Goal: Transaction & Acquisition: Obtain resource

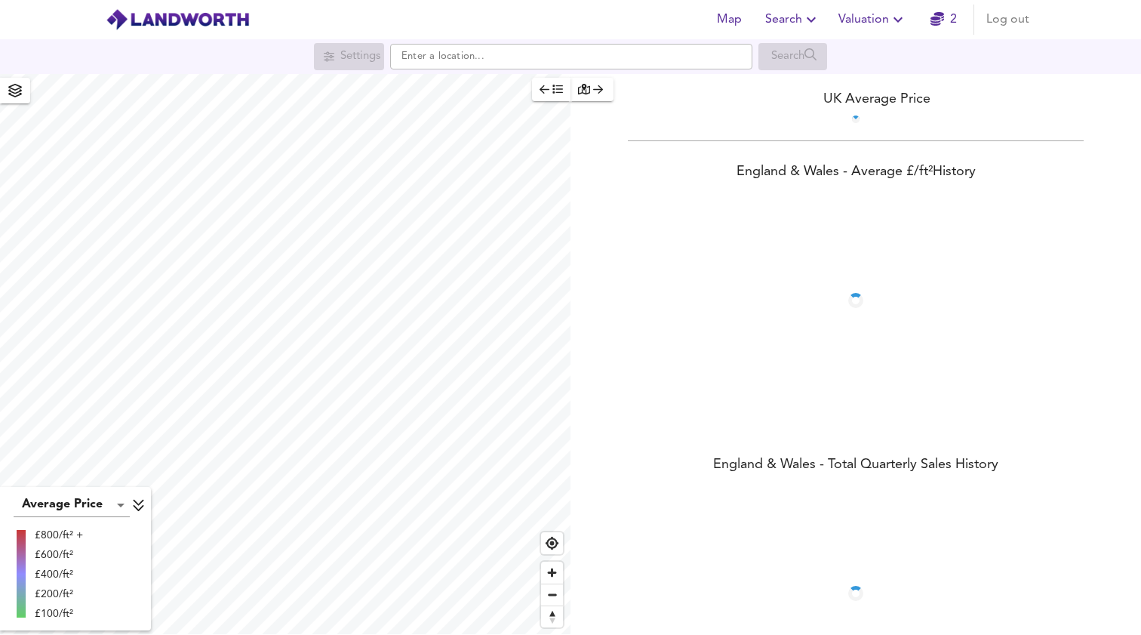
click at [883, 25] on span "Valuation" at bounding box center [872, 19] width 69 height 21
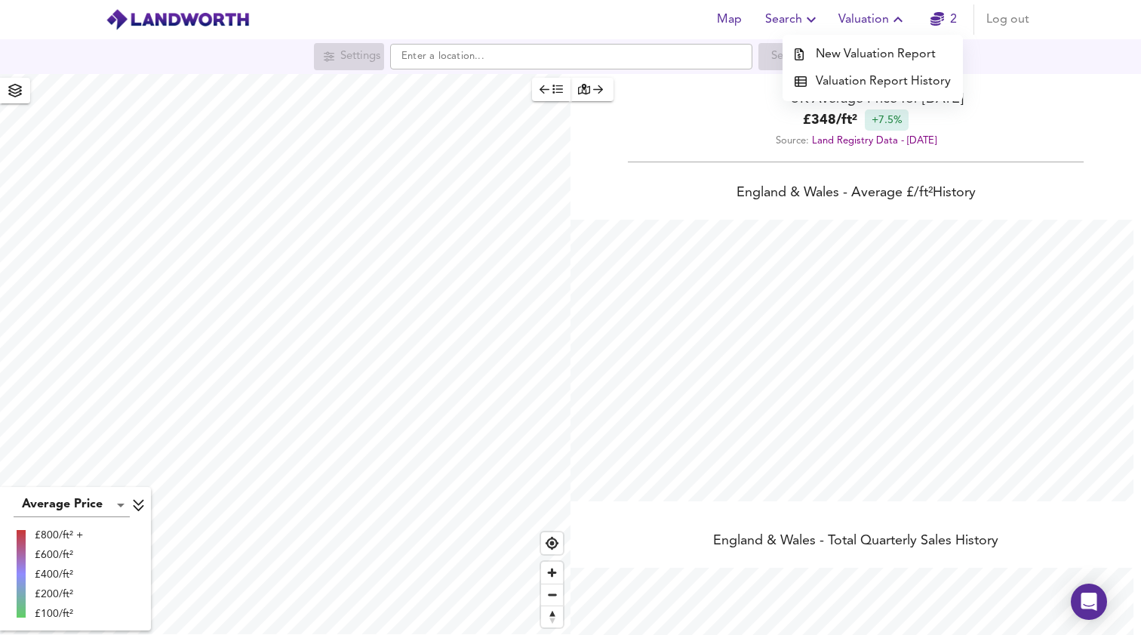
scroll to position [635, 1141]
click at [830, 85] on li "Valuation Report History" at bounding box center [873, 81] width 180 height 27
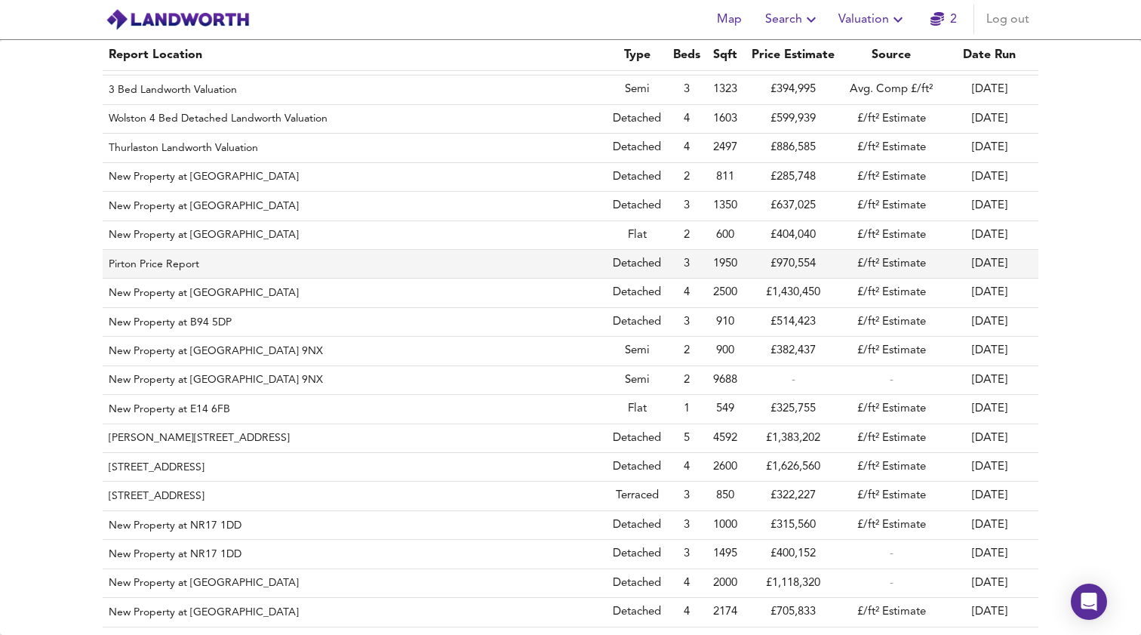
scroll to position [83, 0]
click at [149, 251] on th "Pirton Price Report" at bounding box center [355, 263] width 504 height 29
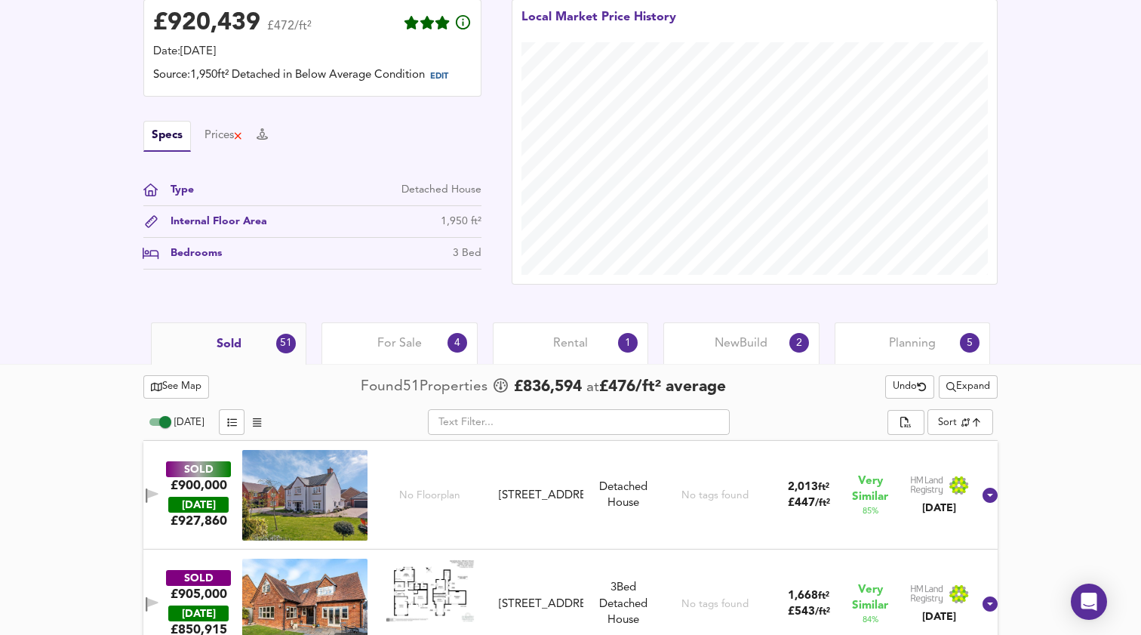
scroll to position [414, 0]
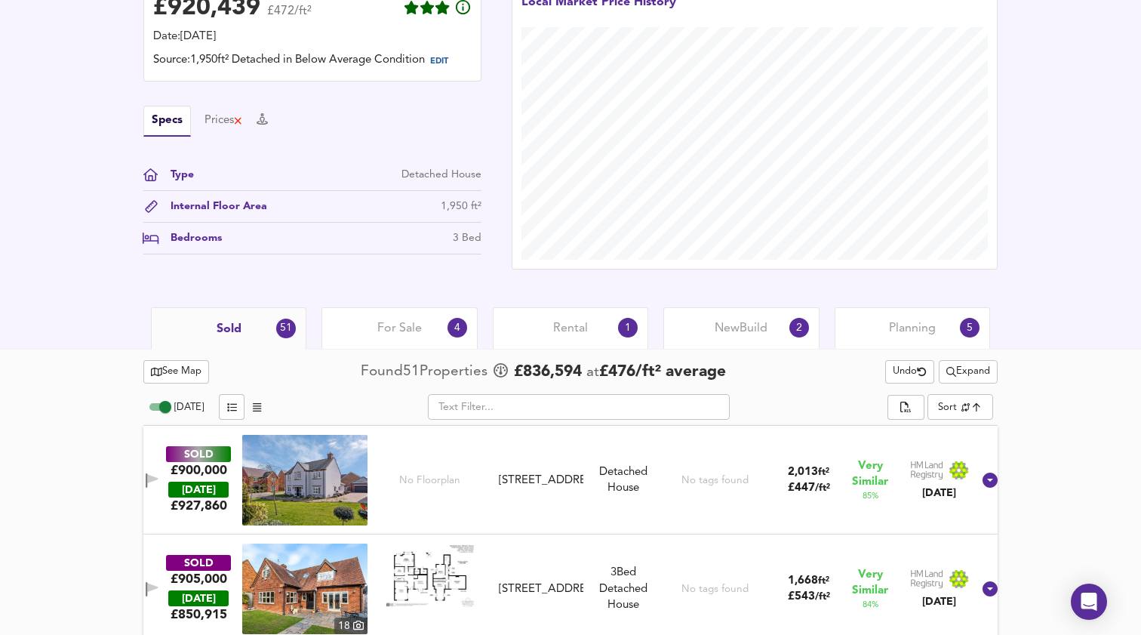
click at [972, 377] on span "Expand" at bounding box center [968, 371] width 44 height 17
click at [944, 432] on li "4 year s 8 years" at bounding box center [966, 432] width 160 height 24
click at [955, 381] on div "Expand" at bounding box center [961, 371] width 72 height 23
click at [898, 380] on span "Undo" at bounding box center [896, 371] width 34 height 17
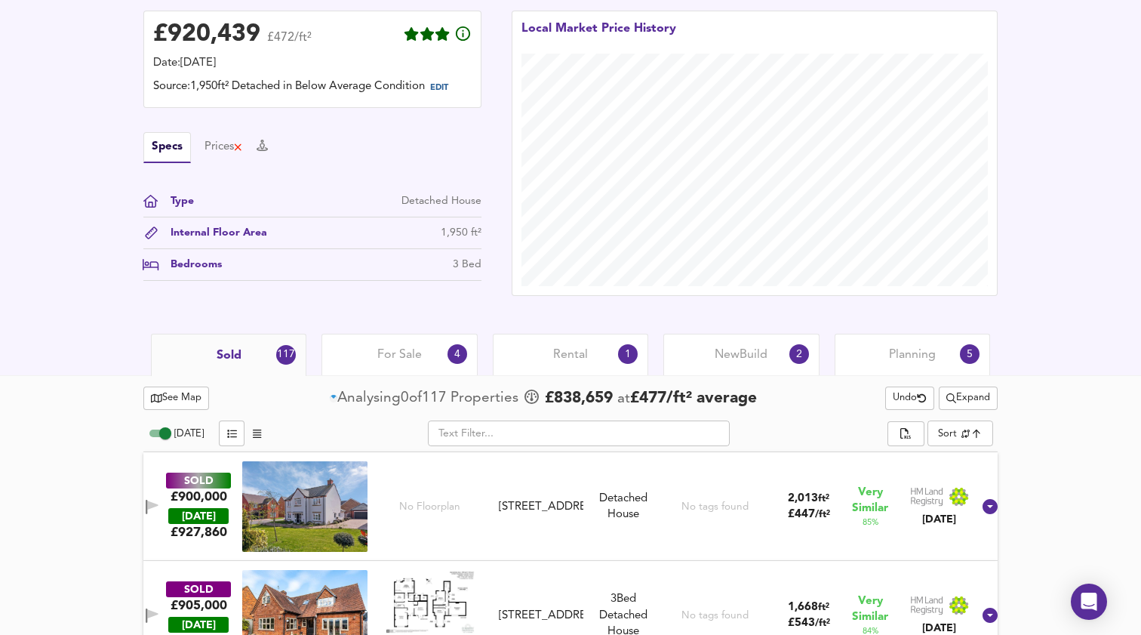
scroll to position [438, 0]
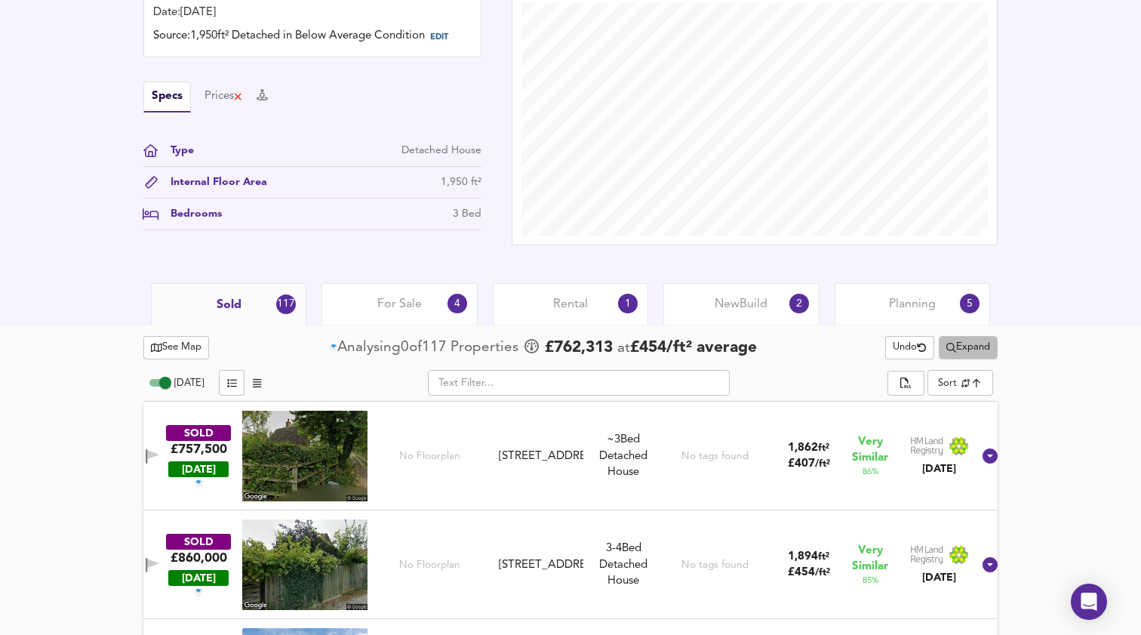
click at [968, 352] on span "Expand" at bounding box center [968, 347] width 44 height 17
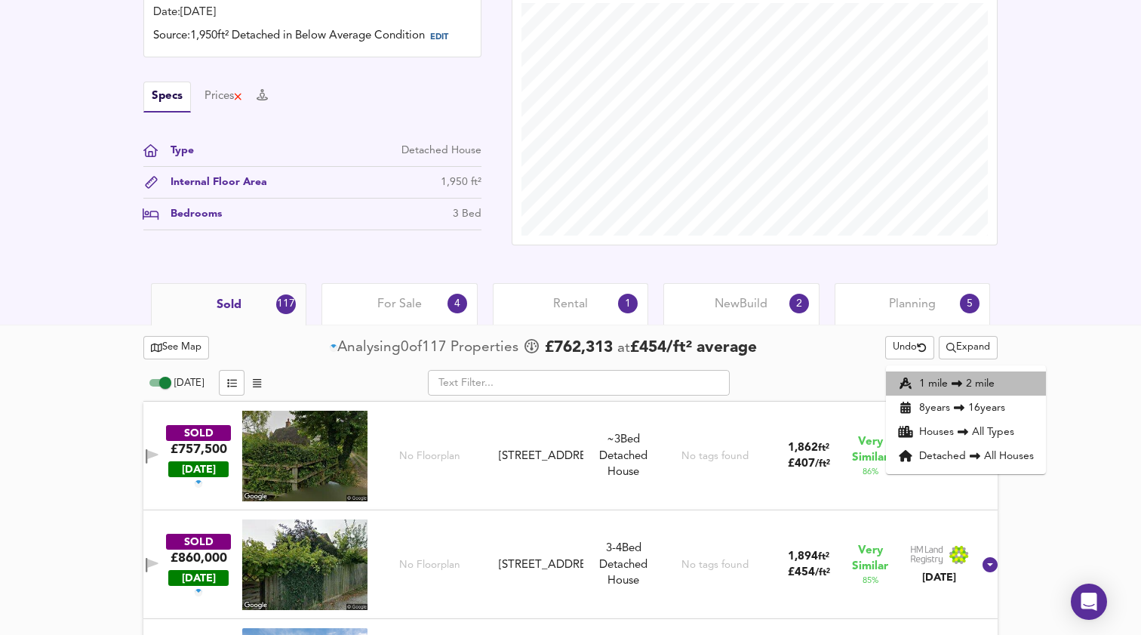
click at [961, 387] on icon at bounding box center [957, 383] width 18 height 11
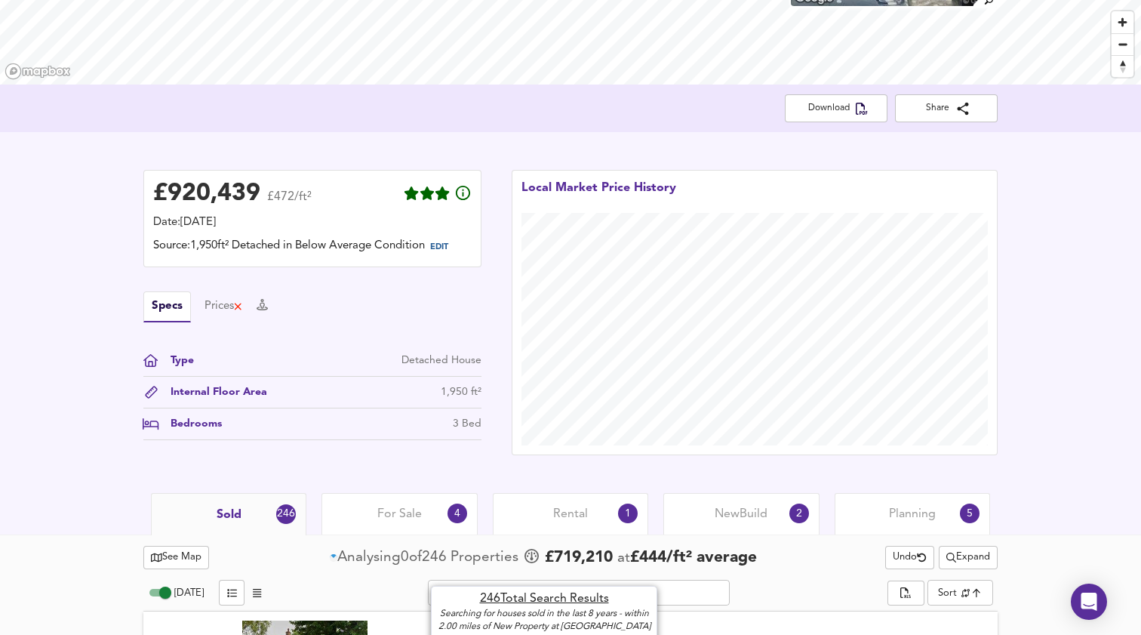
scroll to position [100, 0]
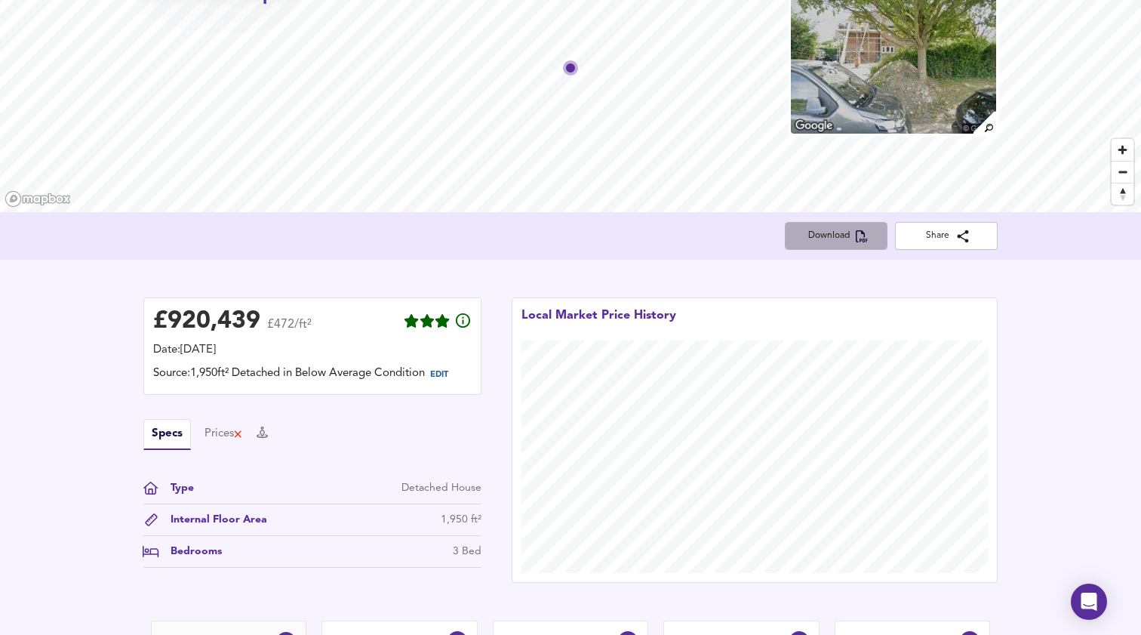
click at [836, 226] on button "Download" at bounding box center [836, 236] width 103 height 28
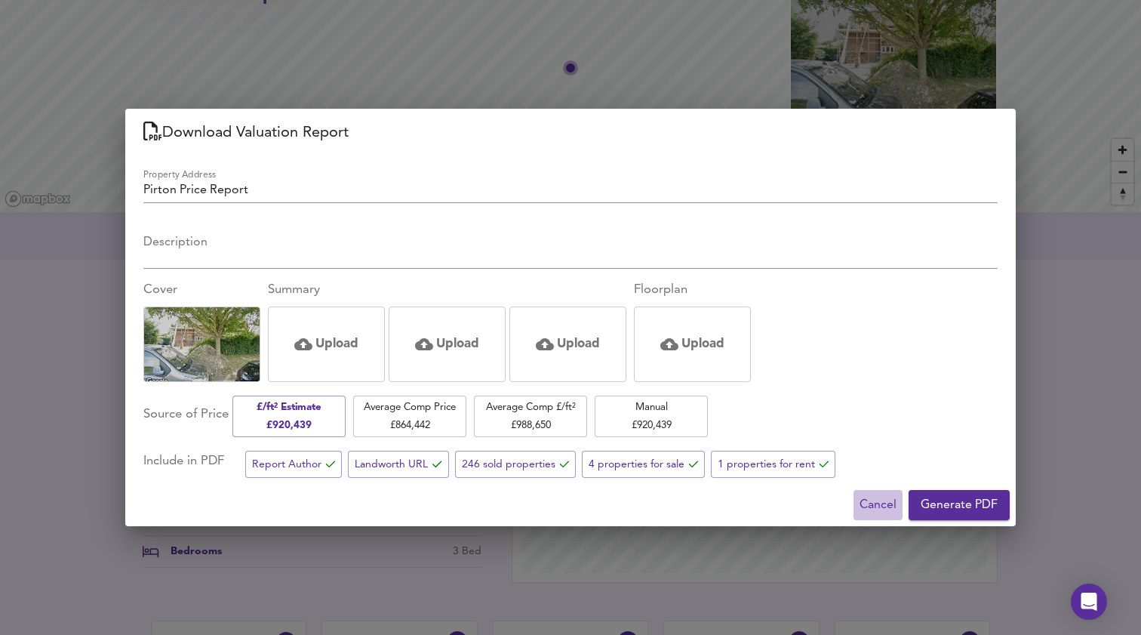
click at [860, 500] on span "Cancel" at bounding box center [878, 504] width 37 height 21
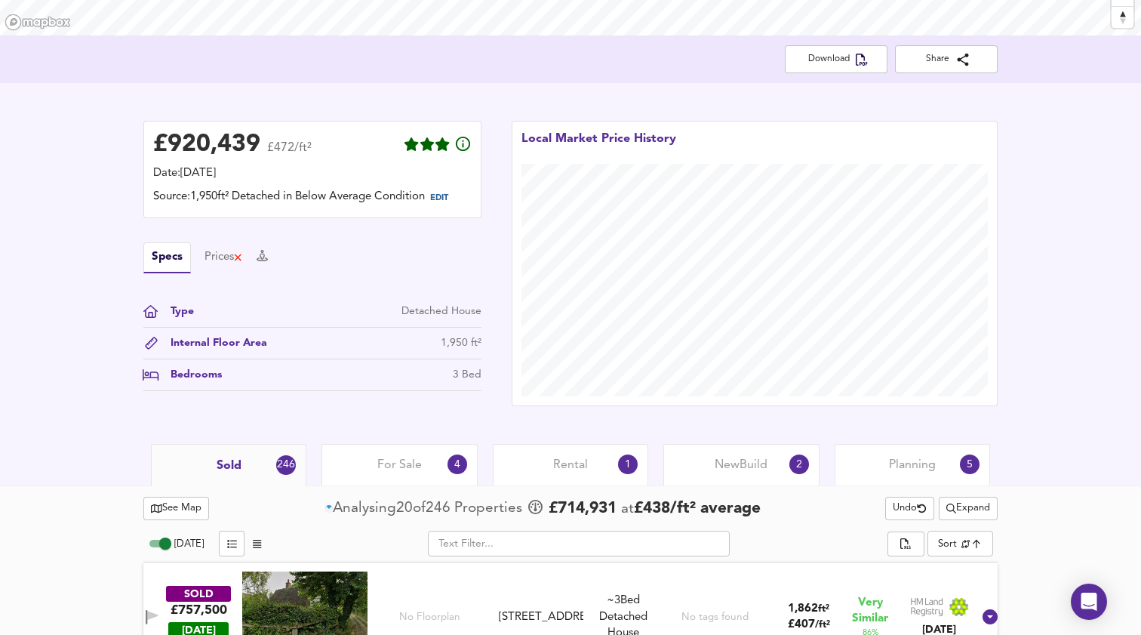
scroll to position [349, 0]
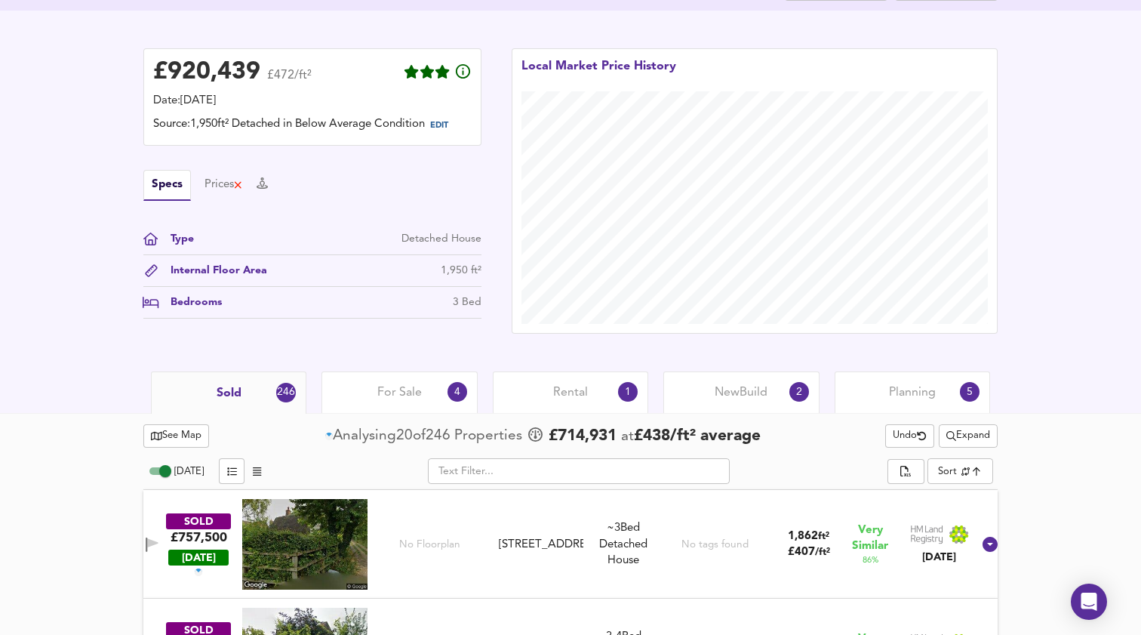
click at [968, 441] on span "Expand" at bounding box center [968, 435] width 44 height 17
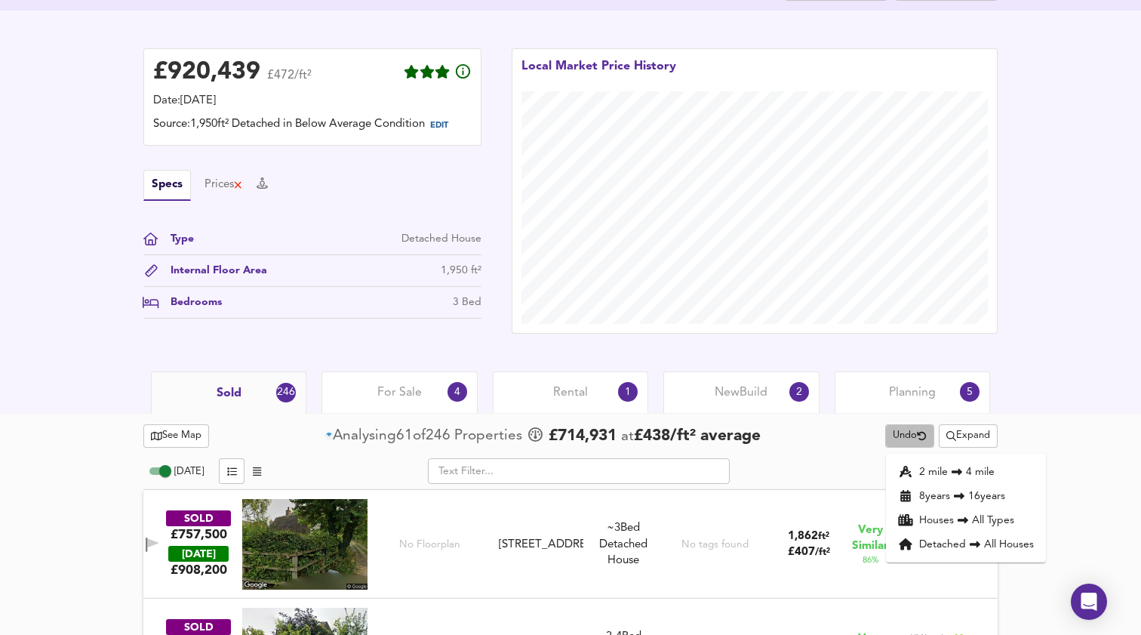
click at [919, 441] on icon "button" at bounding box center [922, 436] width 10 height 10
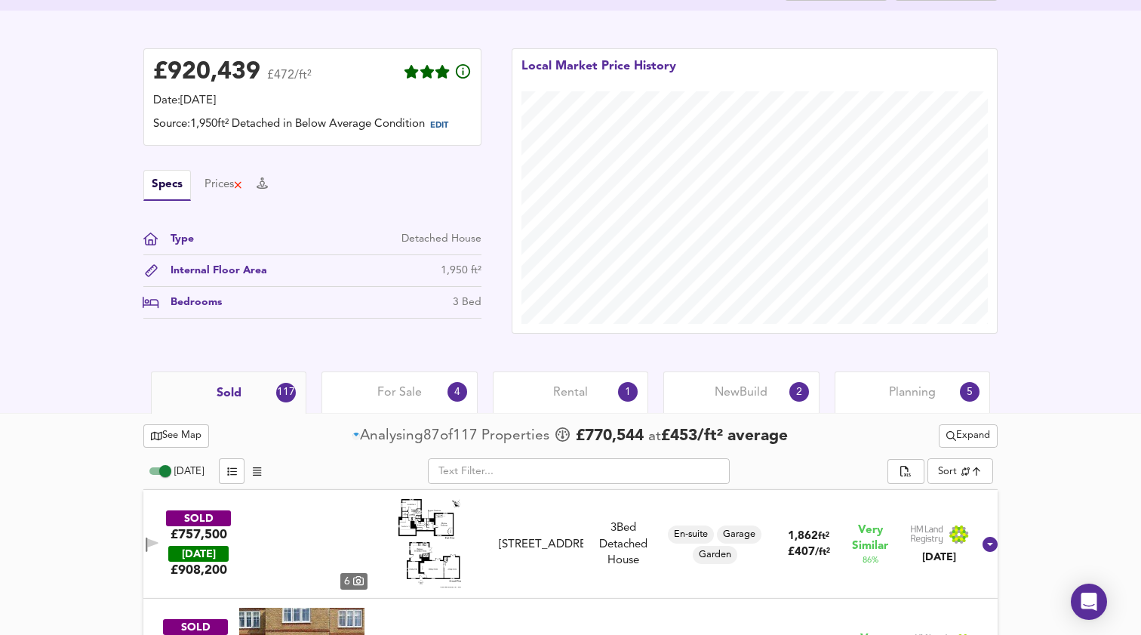
click at [991, 448] on button "Expand" at bounding box center [968, 435] width 59 height 23
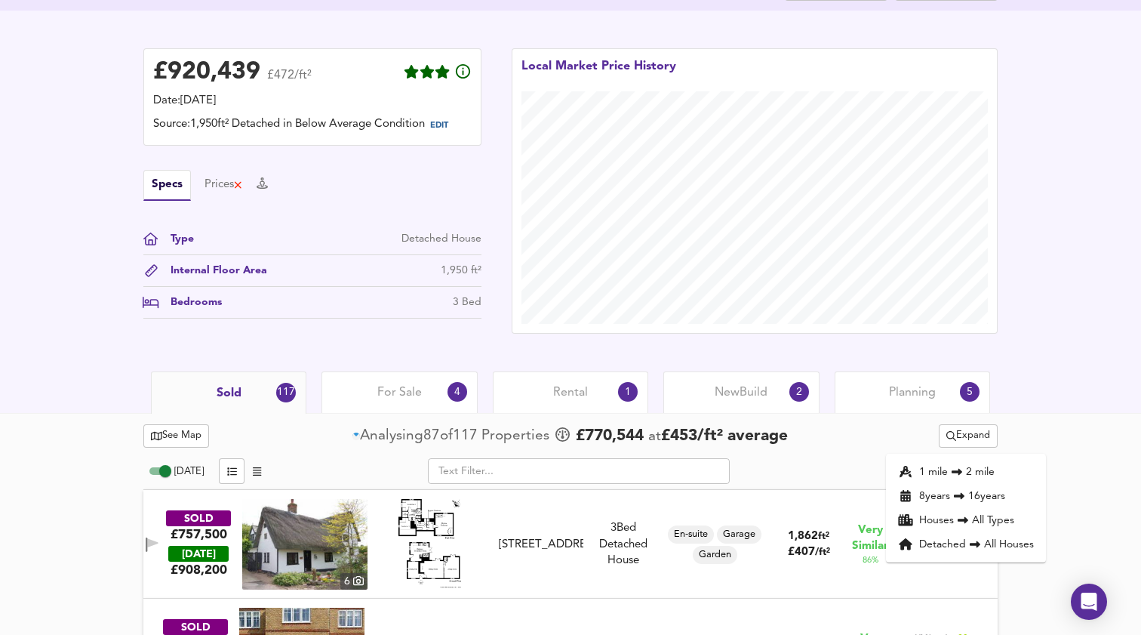
click at [885, 438] on div "See Map Analysing 87 of 117 Propert ies £ 770,544 at £ 453 / ft² average Expand…" at bounding box center [570, 435] width 854 height 29
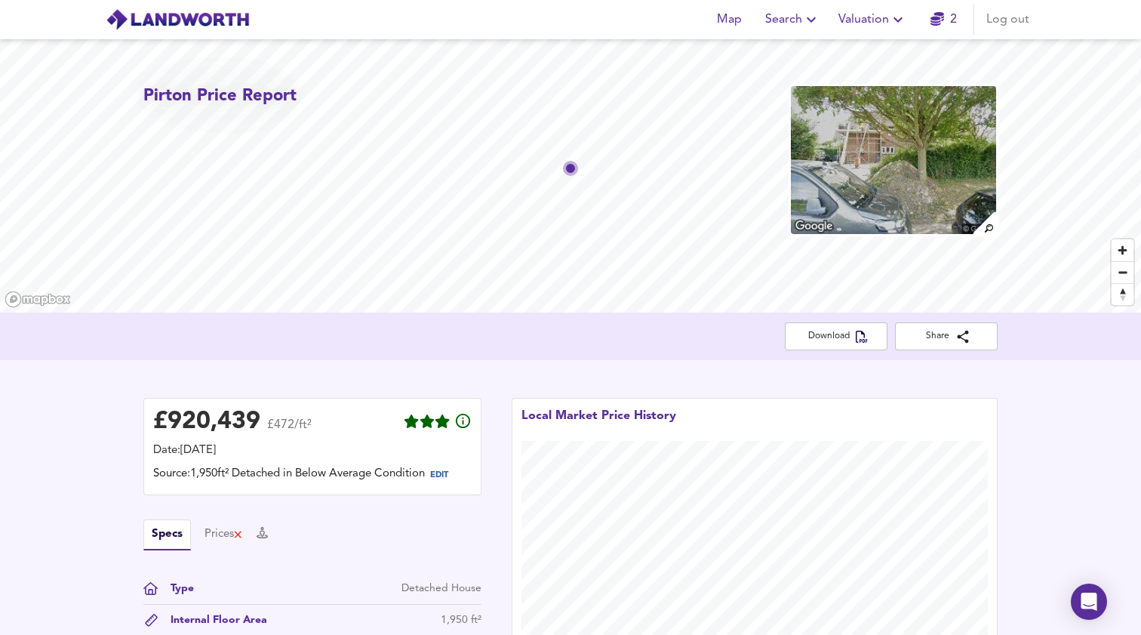
scroll to position [0, 0]
click at [872, 16] on span "Valuation" at bounding box center [872, 19] width 69 height 21
click at [861, 50] on li "New Valuation Report" at bounding box center [873, 54] width 180 height 27
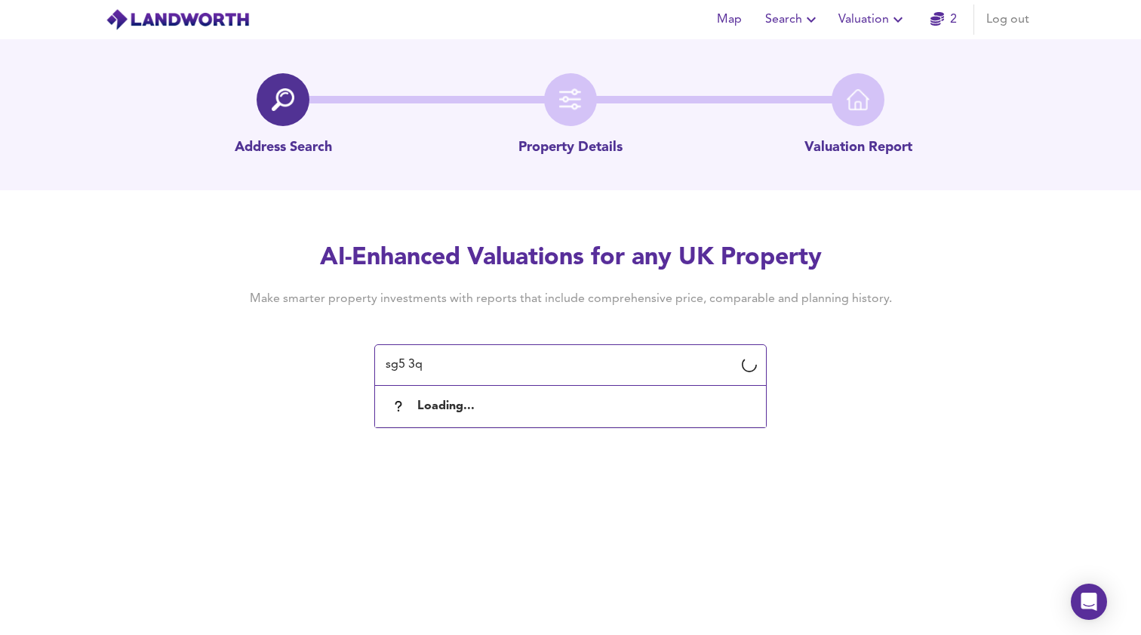
type input "sg5 3qu"
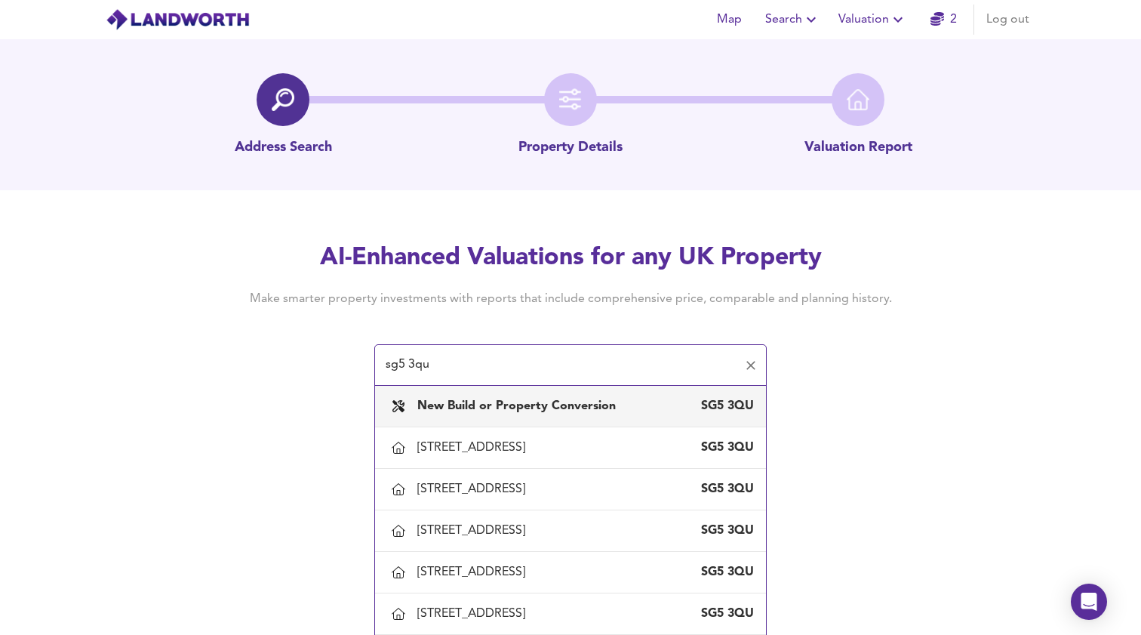
click at [483, 404] on b "New Build or Property Conversion" at bounding box center [516, 406] width 198 height 12
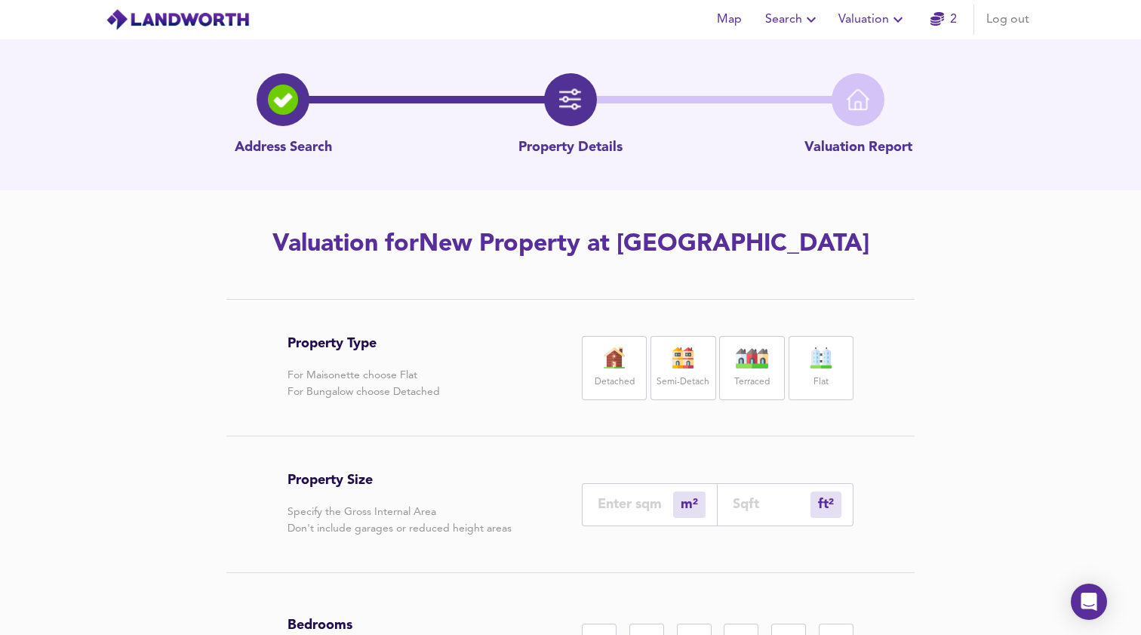
click at [606, 367] on img at bounding box center [614, 357] width 38 height 21
click at [779, 512] on div "ft² sqft" at bounding box center [786, 504] width 136 height 43
click at [761, 508] on input "number" at bounding box center [772, 504] width 78 height 16
type input "0"
type input "2"
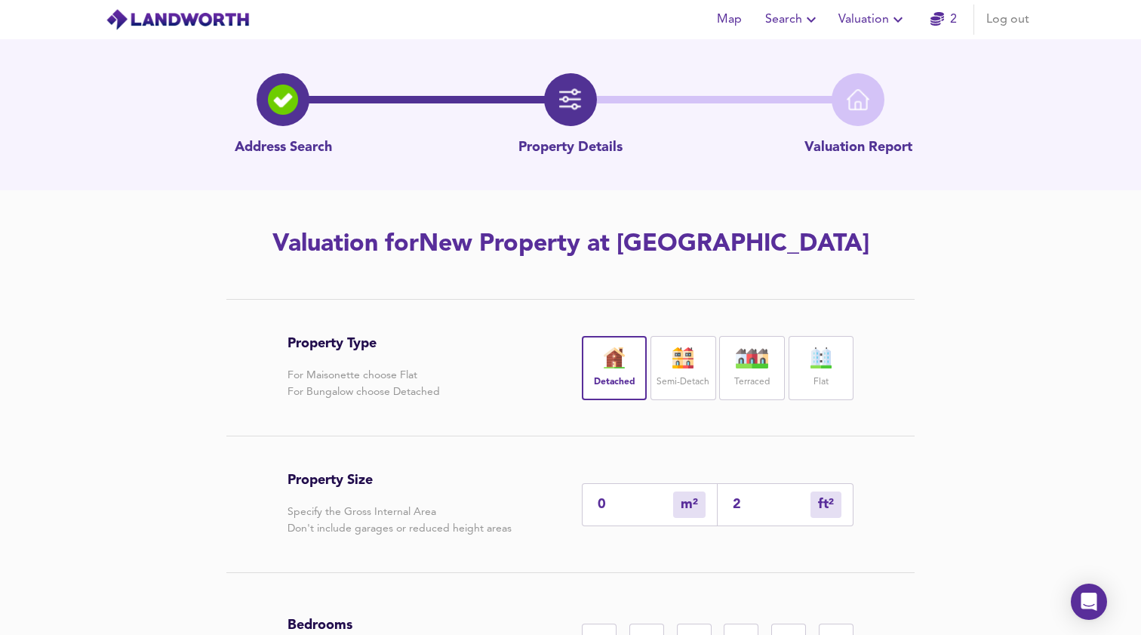
type input "2"
type input "25"
type input "23"
type input "250"
type input "232"
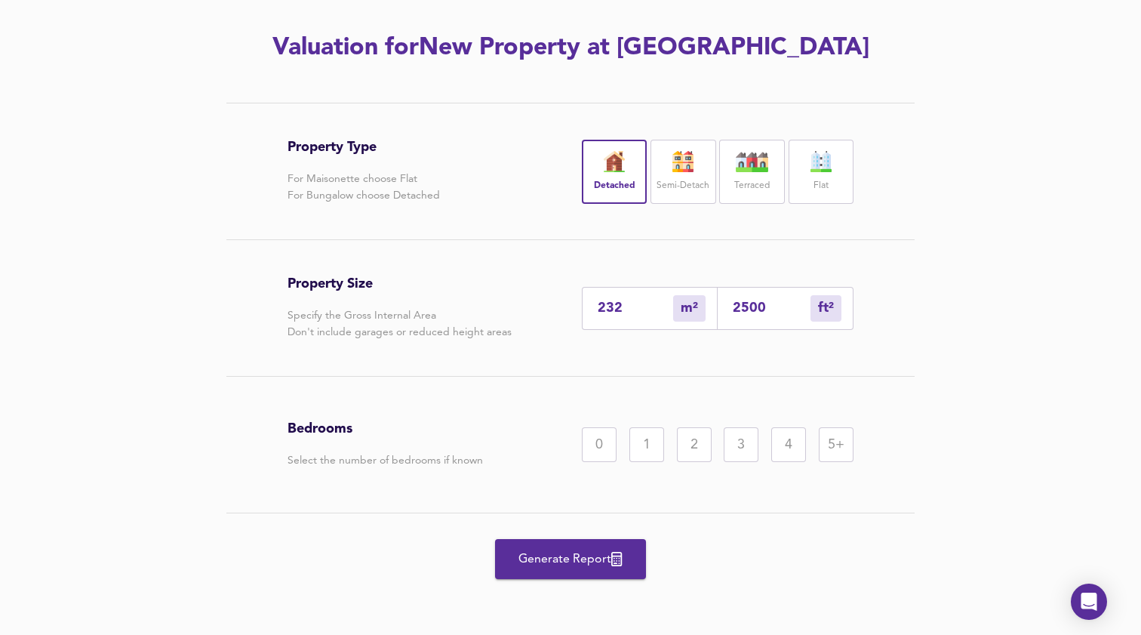
scroll to position [196, 0]
type input "2500"
click at [788, 445] on div "4" at bounding box center [788, 444] width 35 height 35
click at [836, 445] on div "5+" at bounding box center [836, 444] width 35 height 35
click at [792, 444] on div "4" at bounding box center [788, 444] width 35 height 35
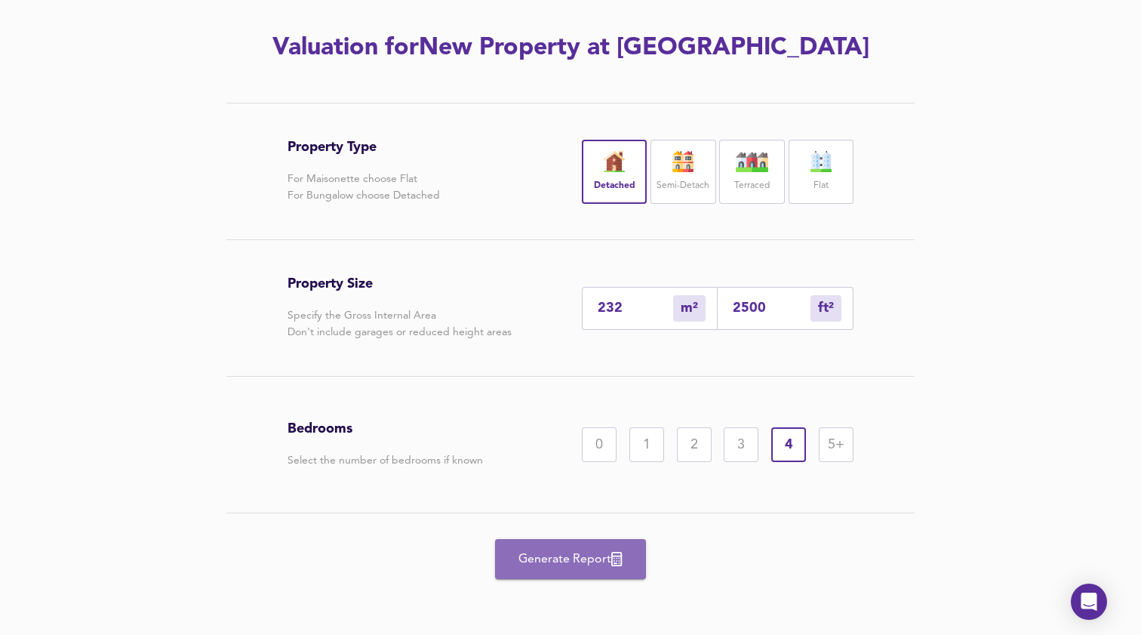
click at [546, 560] on span "Generate Report" at bounding box center [570, 559] width 121 height 21
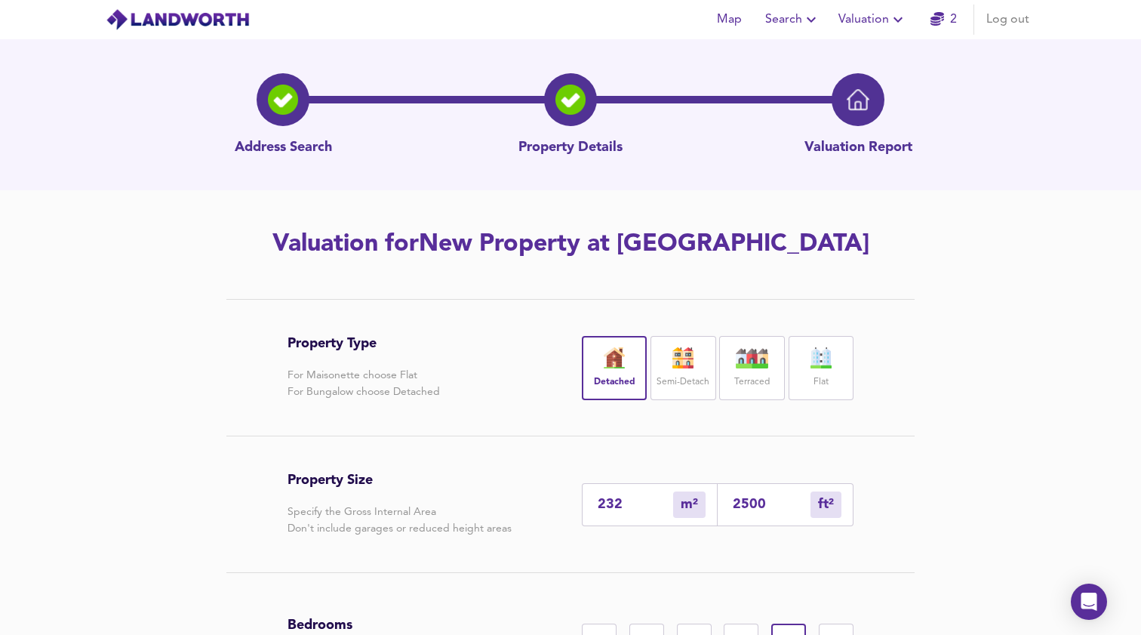
scroll to position [1, 0]
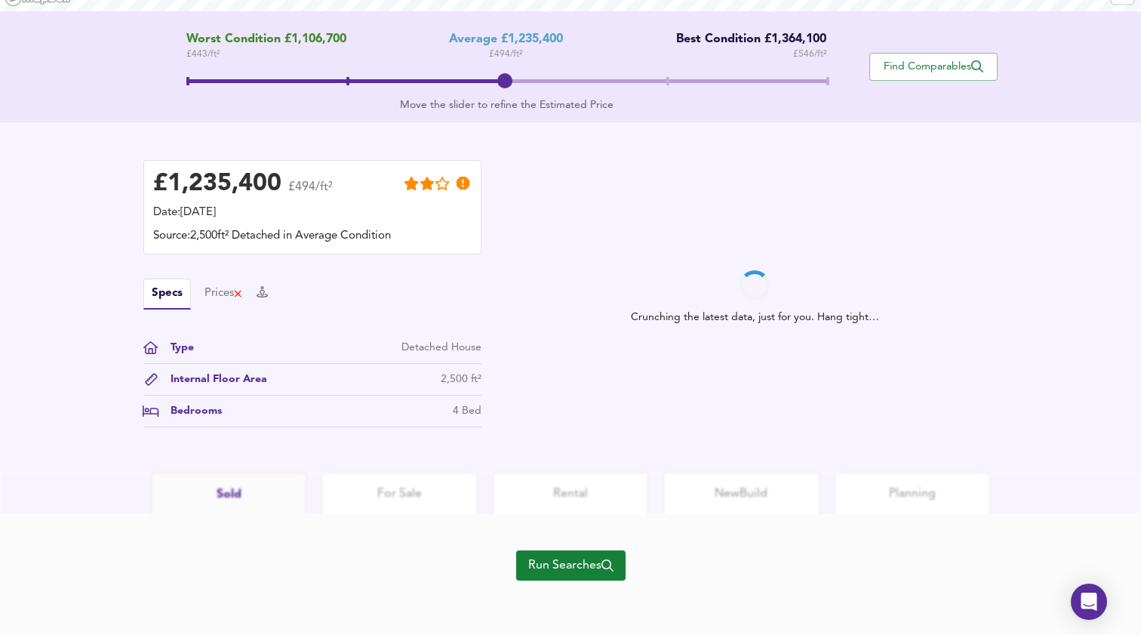
scroll to position [302, 0]
